Goal: Navigation & Orientation: Find specific page/section

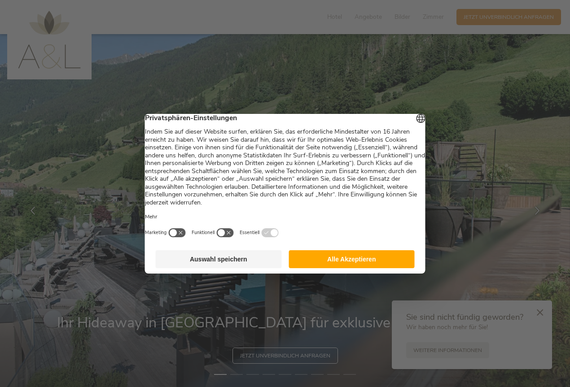
click at [327, 265] on button "Alle Akzeptieren" at bounding box center [351, 259] width 126 height 18
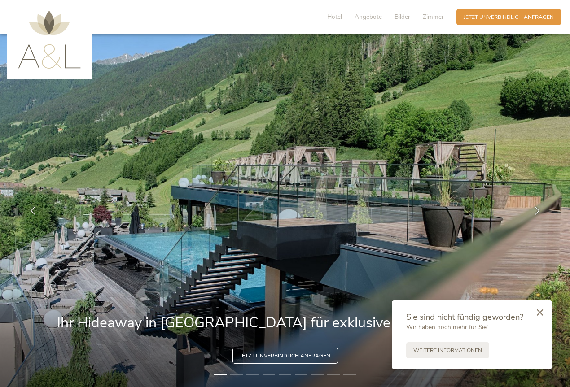
drag, startPoint x: 86, startPoint y: 287, endPoint x: 22, endPoint y: 297, distance: 64.4
click at [26, 297] on img at bounding box center [285, 210] width 570 height 353
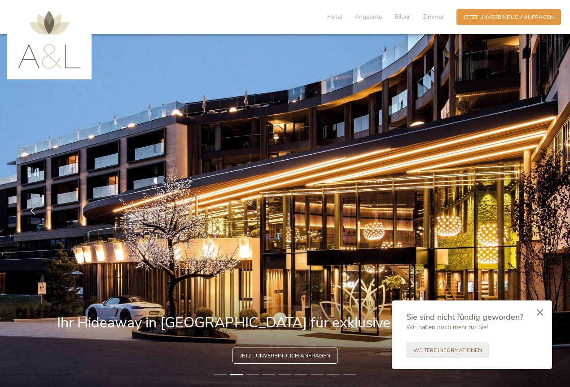
click at [538, 206] on icon at bounding box center [537, 209] width 8 height 8
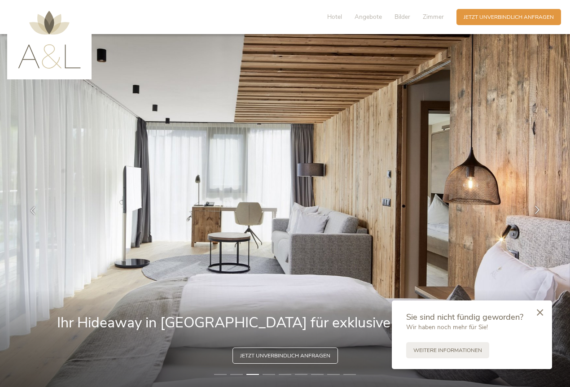
click at [538, 206] on icon at bounding box center [537, 209] width 8 height 8
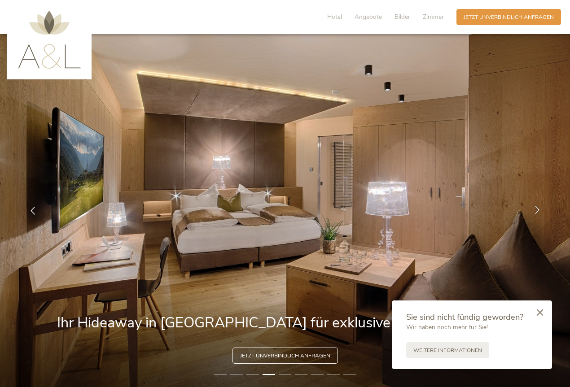
click at [538, 206] on icon at bounding box center [537, 209] width 8 height 8
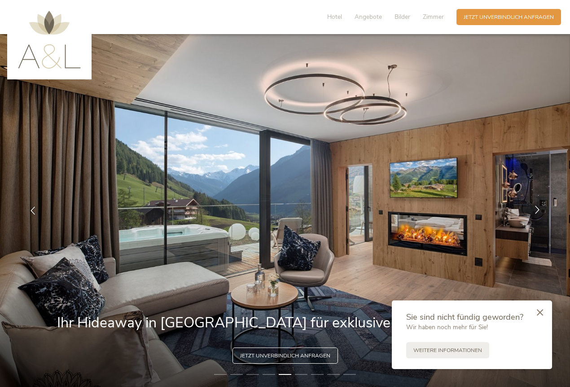
click at [538, 206] on icon at bounding box center [537, 209] width 8 height 8
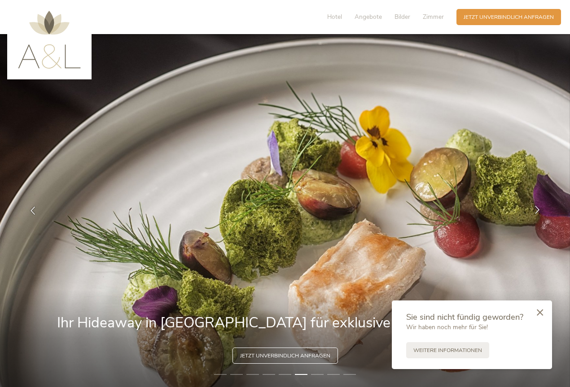
click at [546, 212] on div at bounding box center [537, 210] width 22 height 22
click at [538, 213] on icon at bounding box center [537, 209] width 8 height 8
